Goal: Find specific page/section: Find specific page/section

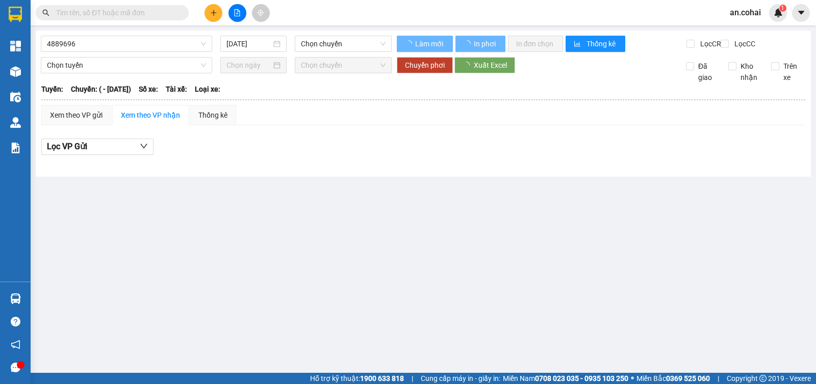
type input "13/01/2021"
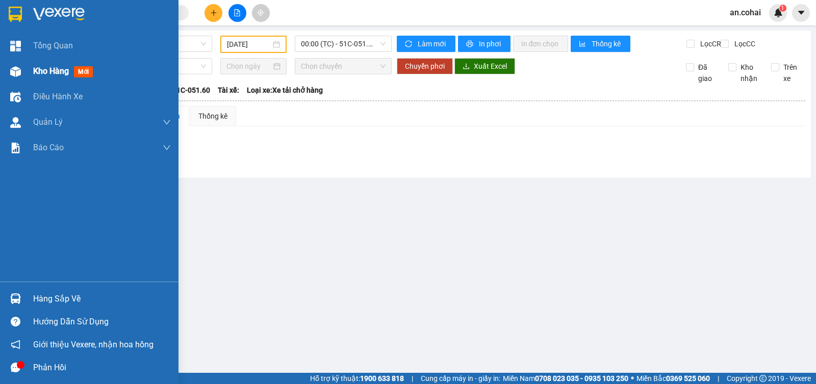
click at [18, 71] on img at bounding box center [15, 71] width 11 height 11
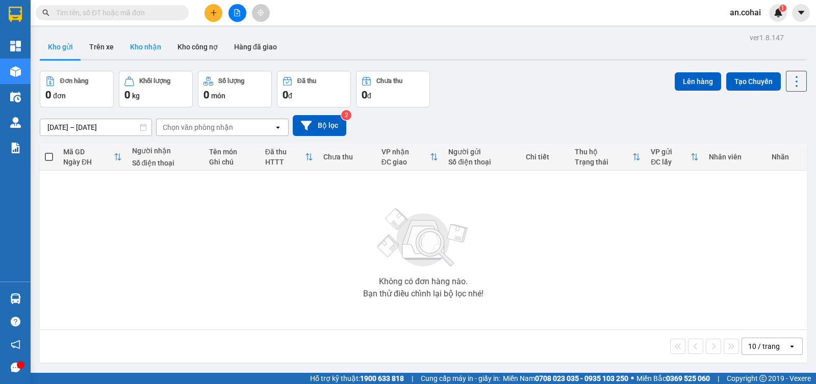
click at [146, 50] on button "Kho nhận" at bounding box center [145, 47] width 47 height 24
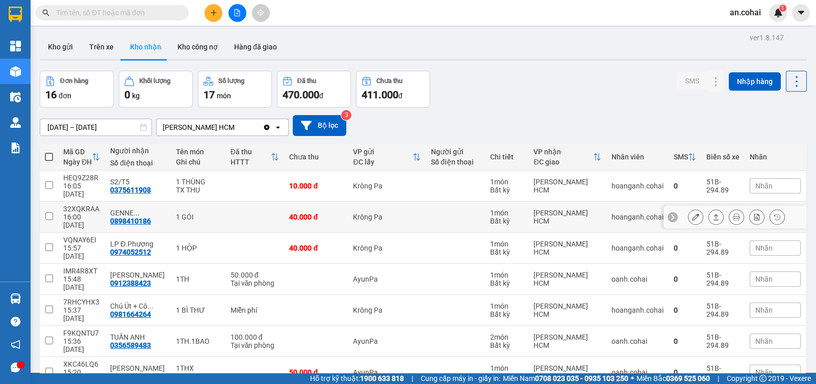
click at [122, 35] on button "Kho nhận" at bounding box center [145, 47] width 47 height 24
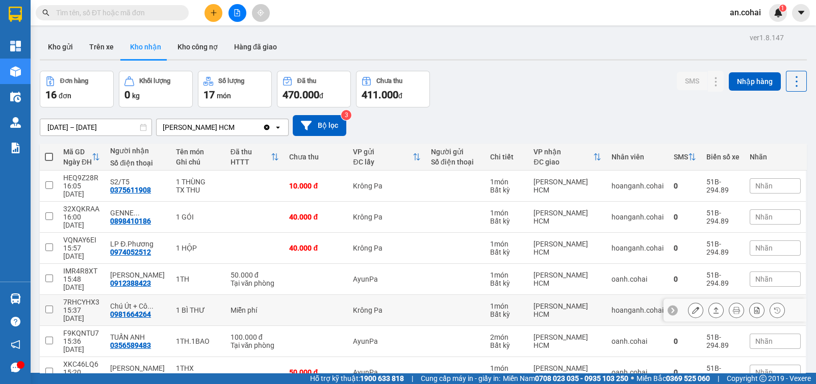
click at [712, 307] on icon at bounding box center [715, 310] width 7 height 7
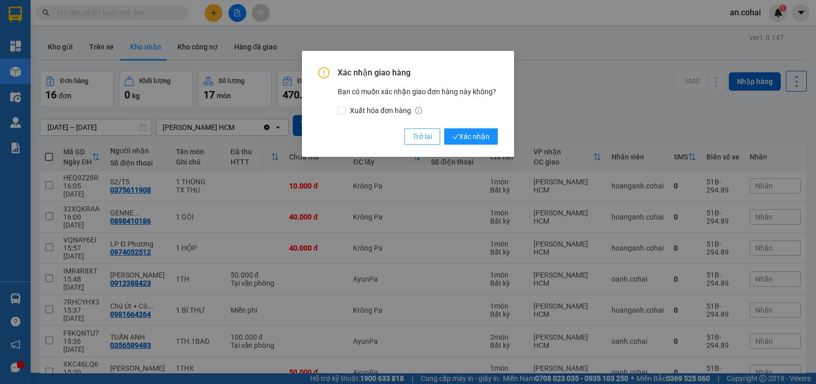
click at [419, 134] on span "Trở lại" at bounding box center [421, 136] width 19 height 11
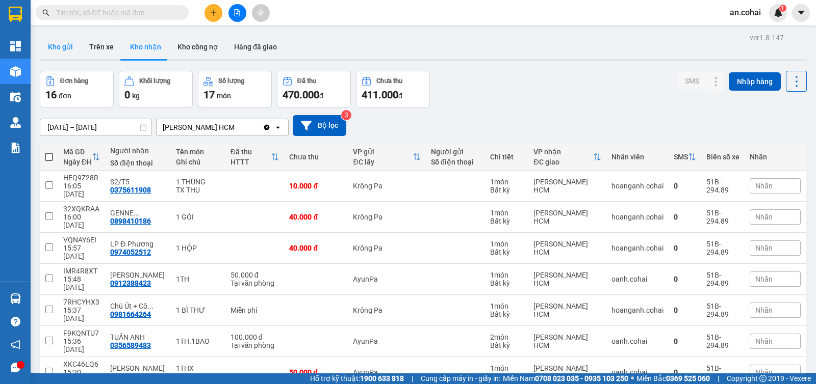
click at [59, 57] on button "Kho gửi" at bounding box center [60, 47] width 41 height 24
